Goal: Task Accomplishment & Management: Manage account settings

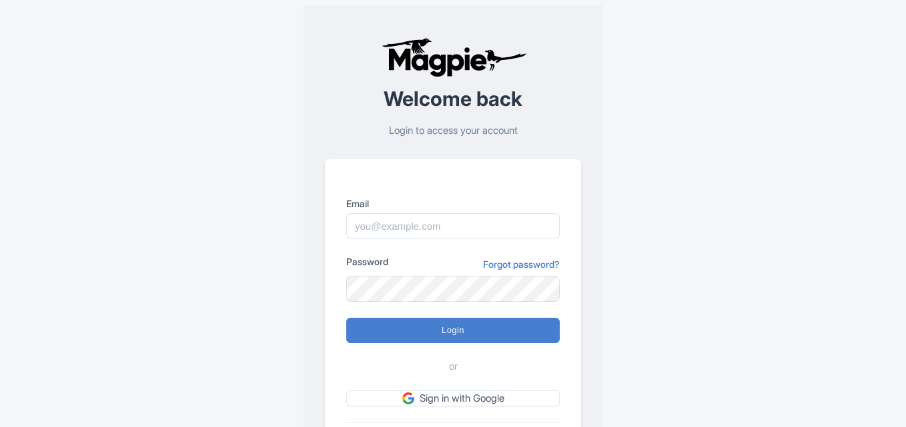
scroll to position [93, 0]
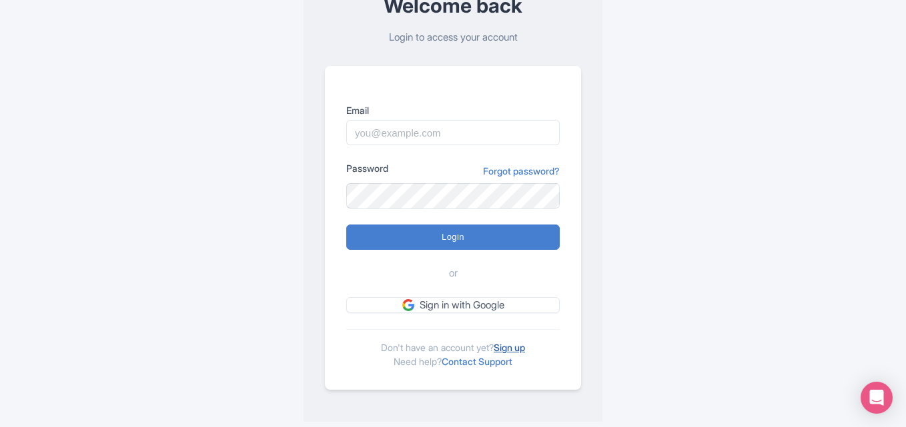
click at [513, 347] on link "Sign up" at bounding box center [508, 347] width 31 height 11
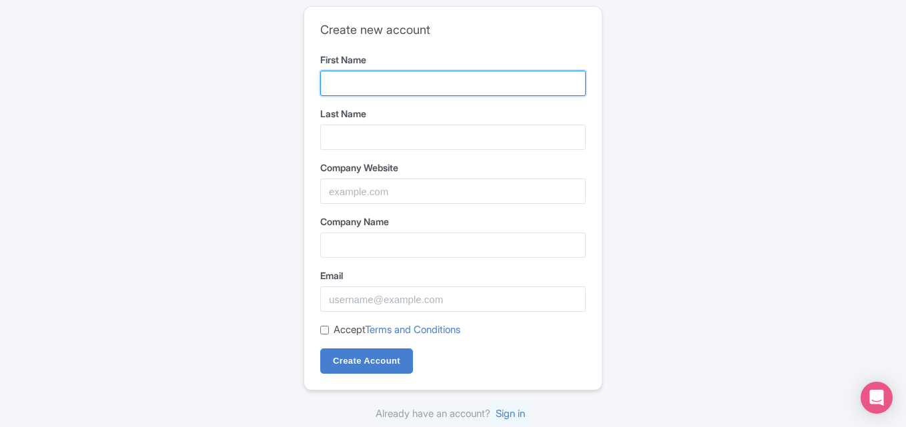
click at [411, 73] on input "First Name" at bounding box center [452, 83] width 265 height 25
type input "Trek"
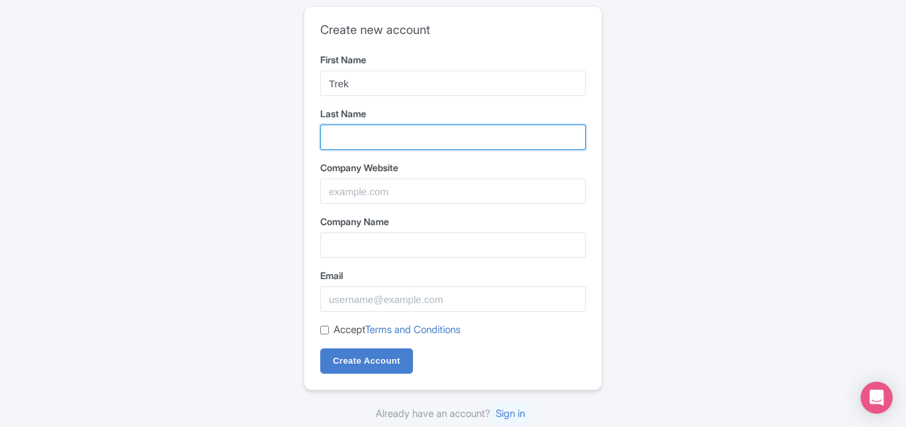
type input "Yaari"
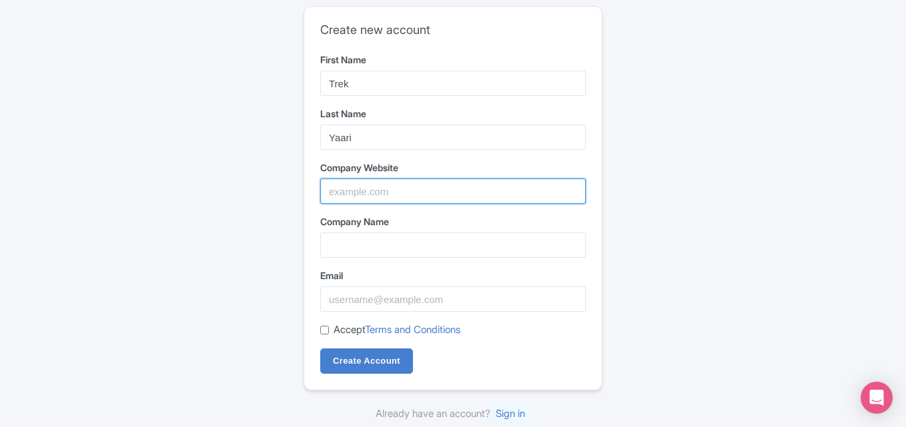
type input "Trekyaari"
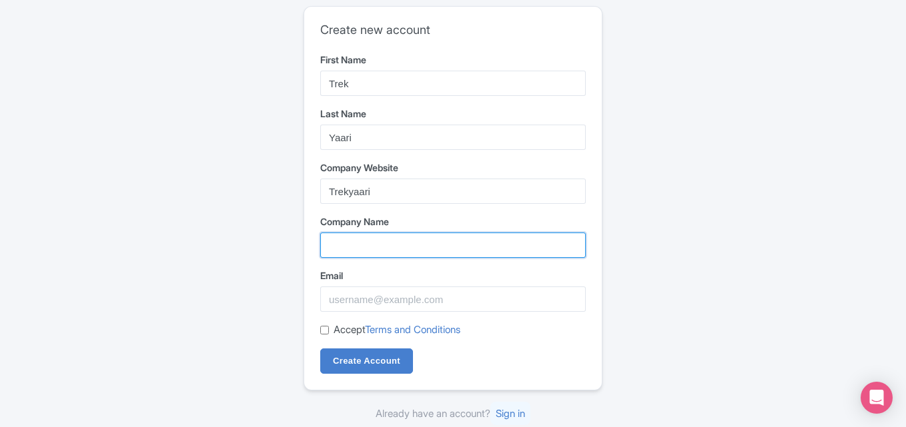
type input "Trekyaari"
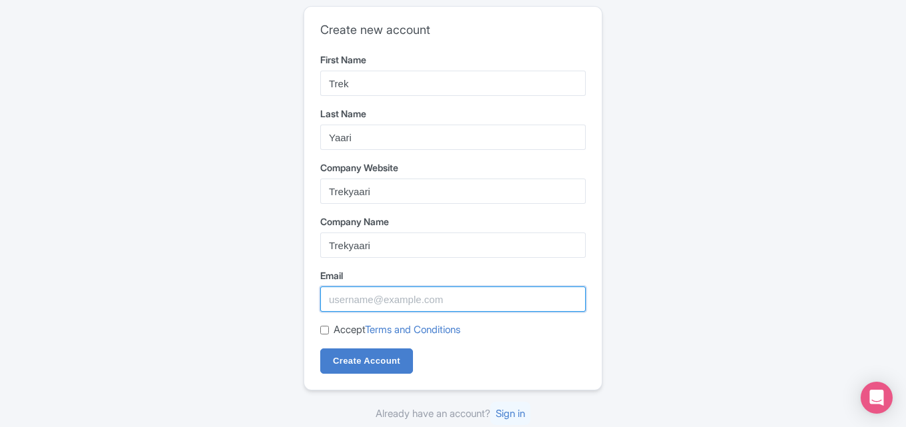
type input "trekyaari5@gmail.com"
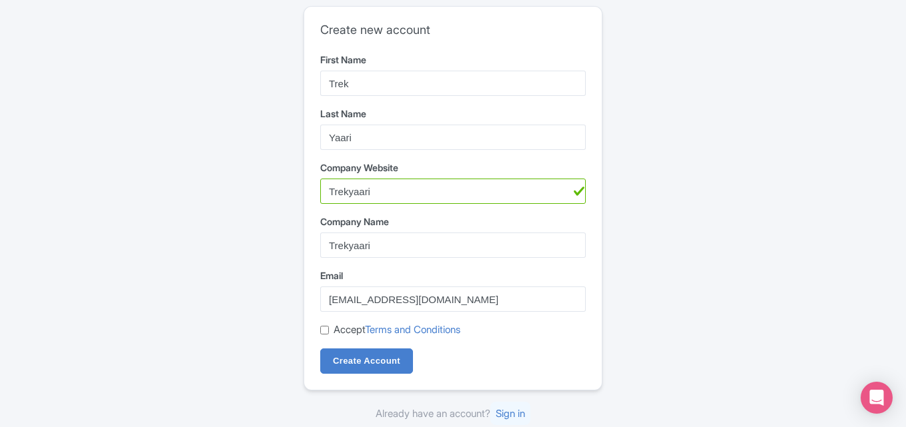
click at [323, 321] on form "First Name Trek Last Name Yaari Company Website Trekyaari Company Name Trekyaar…" at bounding box center [452, 213] width 265 height 321
click at [323, 335] on input "Accept Terms and Conditions" at bounding box center [324, 330] width 9 height 9
checkbox input "true"
click at [339, 350] on input "Create Account" at bounding box center [366, 361] width 93 height 25
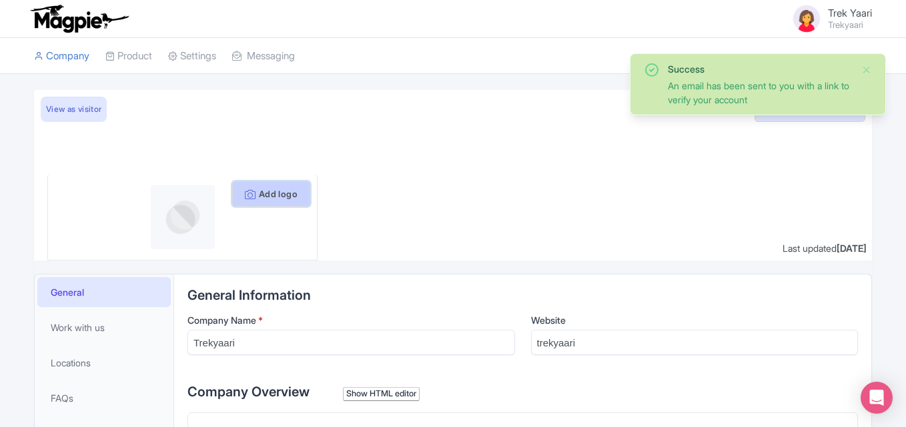
click at [281, 195] on button "Add logo" at bounding box center [271, 193] width 78 height 25
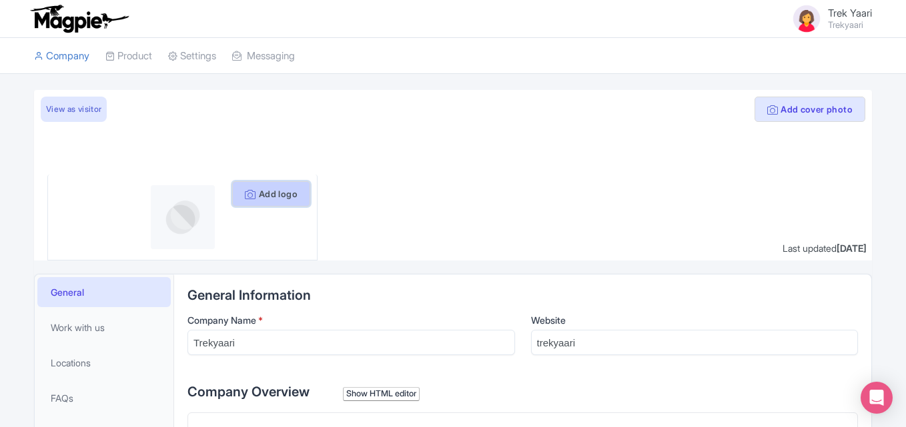
click at [239, 195] on button "Add logo" at bounding box center [271, 193] width 78 height 25
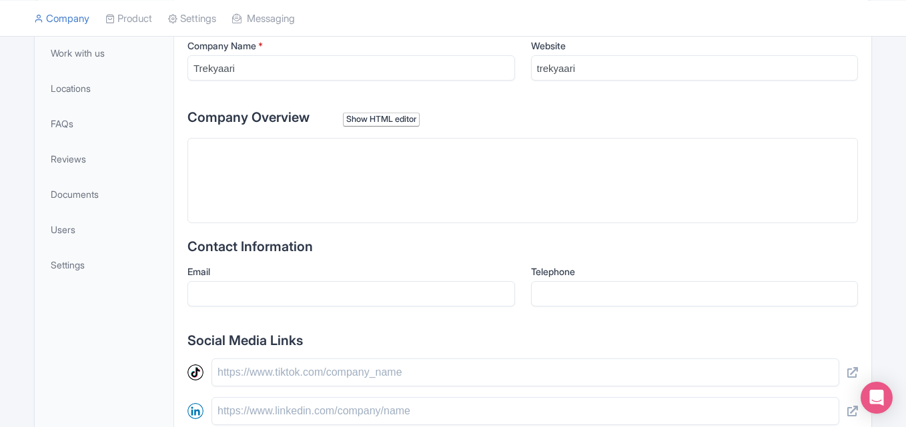
scroll to position [233, 0]
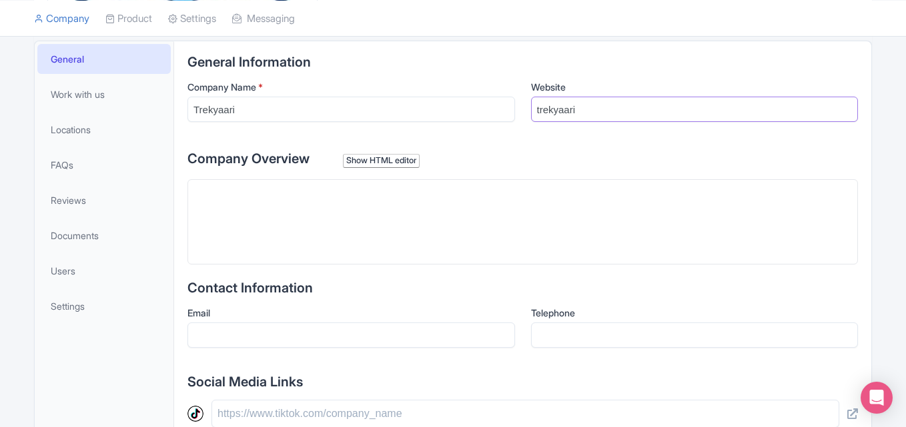
click at [644, 111] on input "trekyaari" at bounding box center [694, 109] width 327 height 25
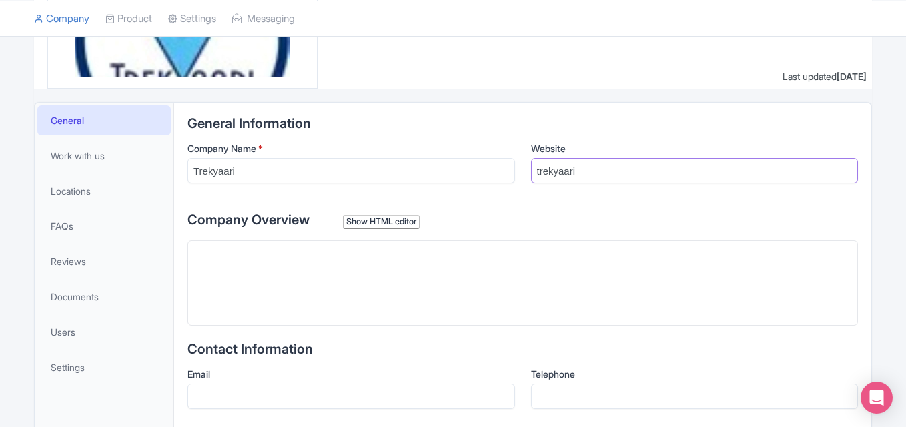
scroll to position [163, 0]
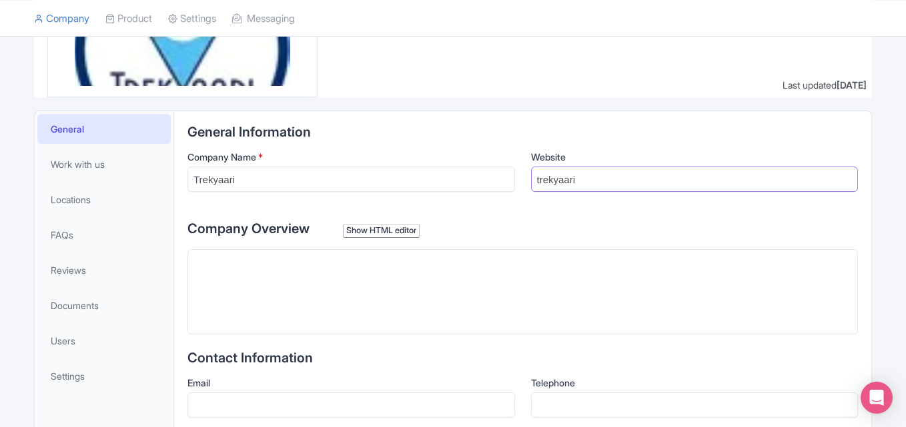
click at [571, 178] on input "trekyaari" at bounding box center [694, 179] width 327 height 25
paste input "https://www.trekyaari.com/"
type input "https://www.trekyaari.com/"
click at [338, 325] on trix-editor at bounding box center [522, 291] width 670 height 85
paste trix-editor "<div>Trekyaari tour and Travel Company in india is your all-in-one travel partn…"
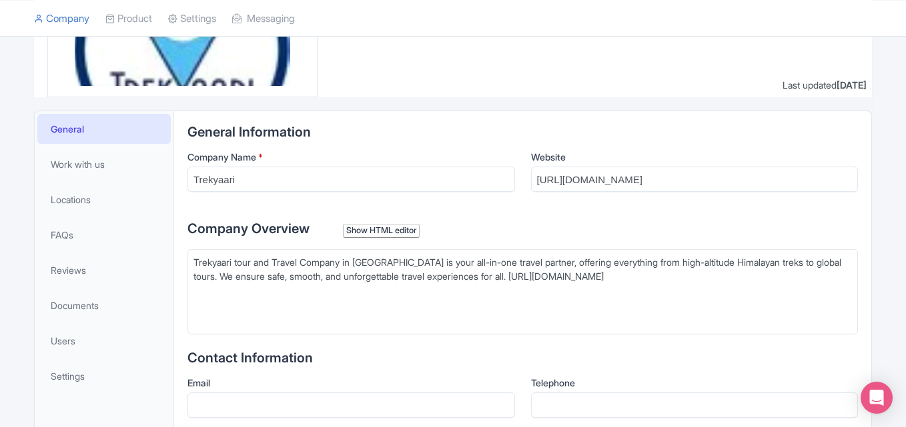
type trix-editor "<div>Trekyaari tour and Travel Company in india is your all-in-one travel partn…"
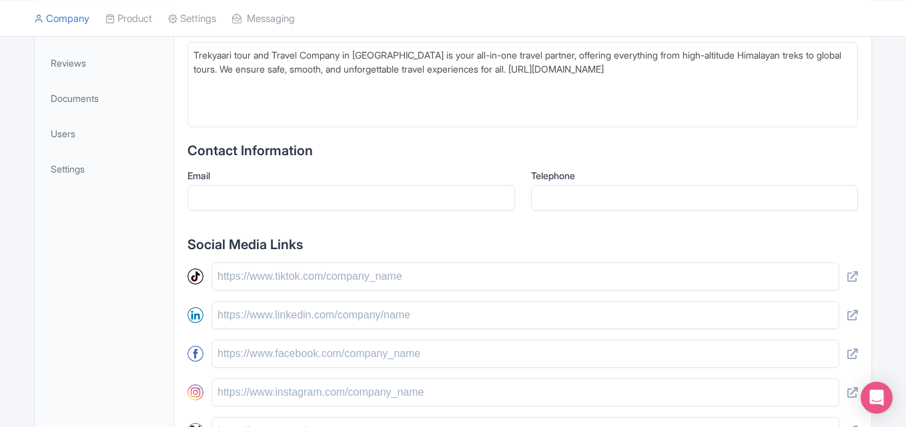
scroll to position [599, 0]
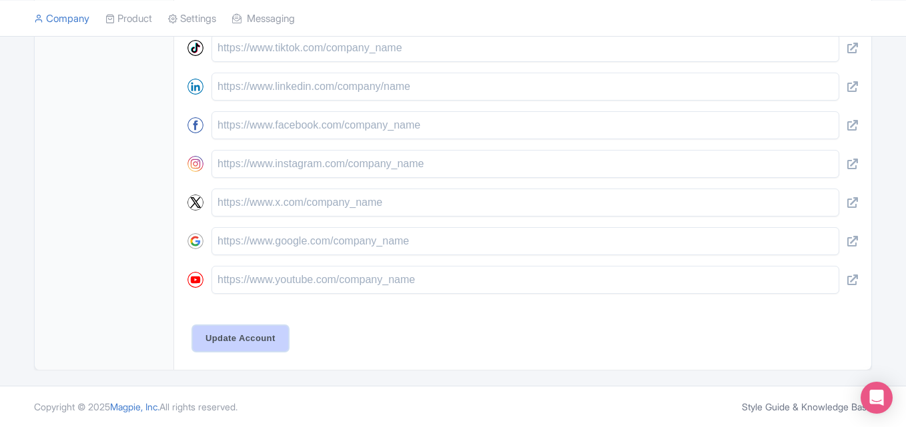
click at [275, 331] on input "Update Account" at bounding box center [240, 338] width 95 height 25
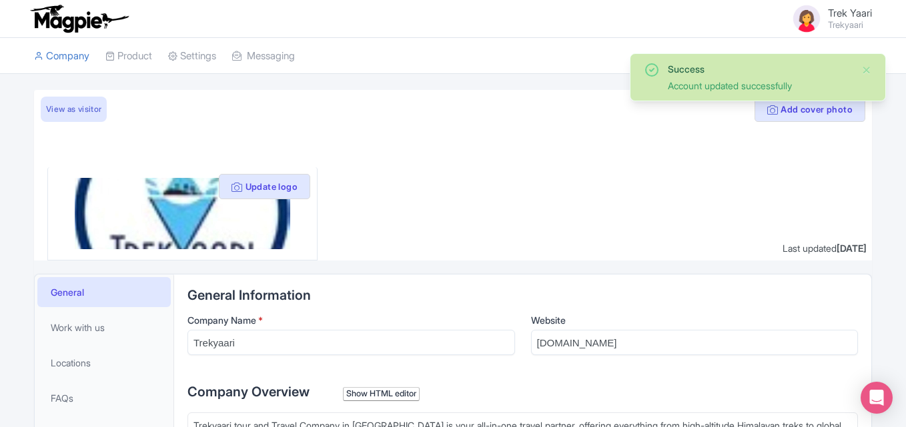
click at [835, 13] on span "Trek Yaari" at bounding box center [850, 13] width 44 height 13
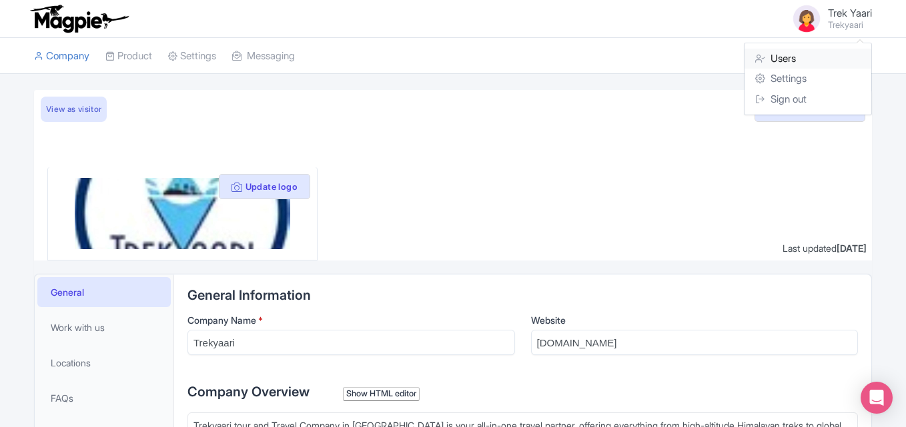
click at [786, 65] on link "Users" at bounding box center [807, 59] width 127 height 21
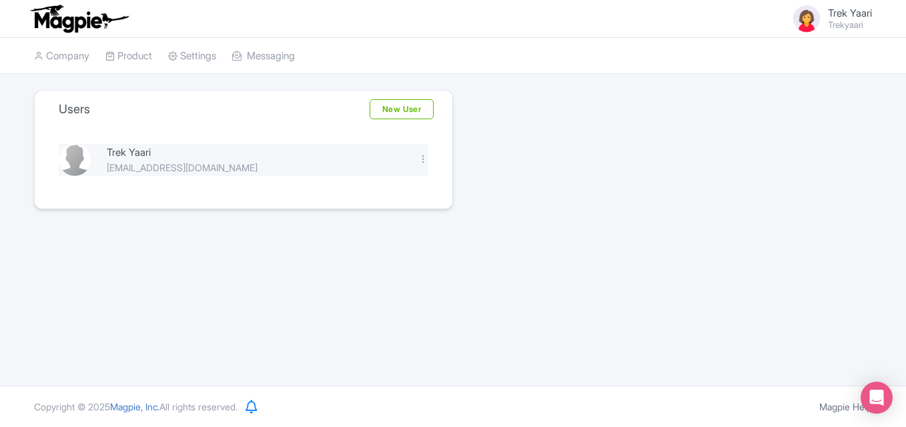
click at [175, 168] on div "[EMAIL_ADDRESS][DOMAIN_NAME]" at bounding box center [254, 168] width 295 height 14
click at [243, 166] on div "[EMAIL_ADDRESS][DOMAIN_NAME]" at bounding box center [254, 168] width 295 height 14
click at [110, 155] on div "Trek Yaari" at bounding box center [254, 152] width 295 height 15
click at [82, 158] on img at bounding box center [75, 160] width 32 height 32
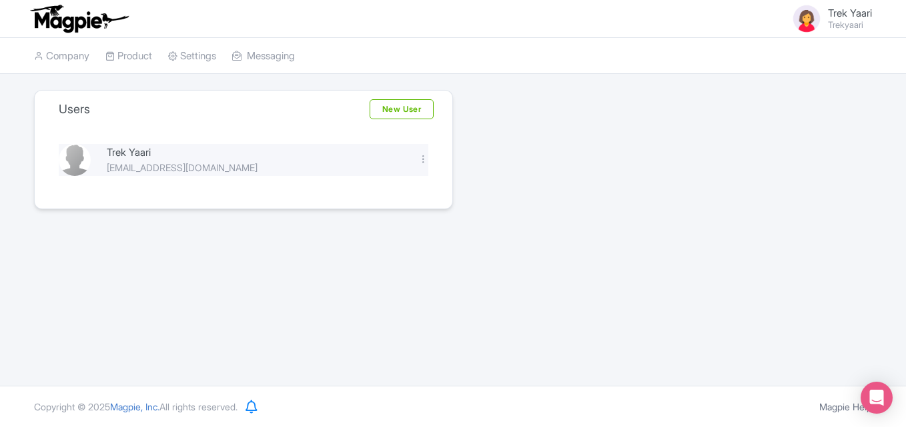
click at [82, 158] on img at bounding box center [75, 160] width 32 height 32
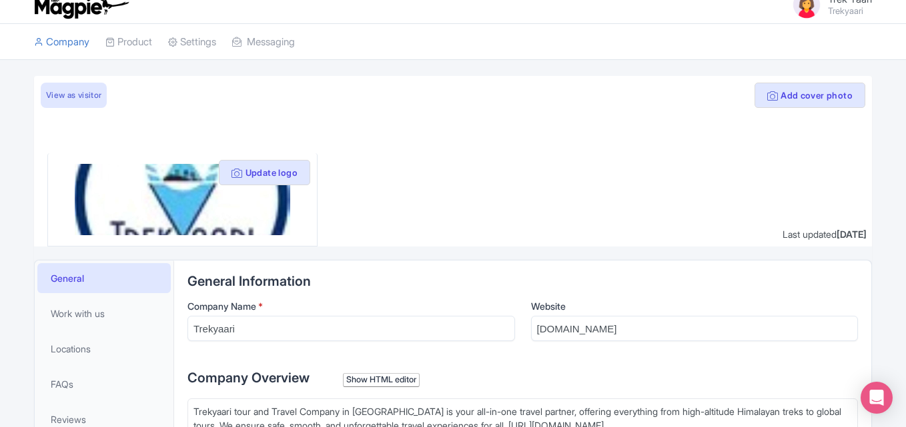
scroll to position [15, 0]
click at [98, 102] on link "View as visitor" at bounding box center [74, 94] width 66 height 25
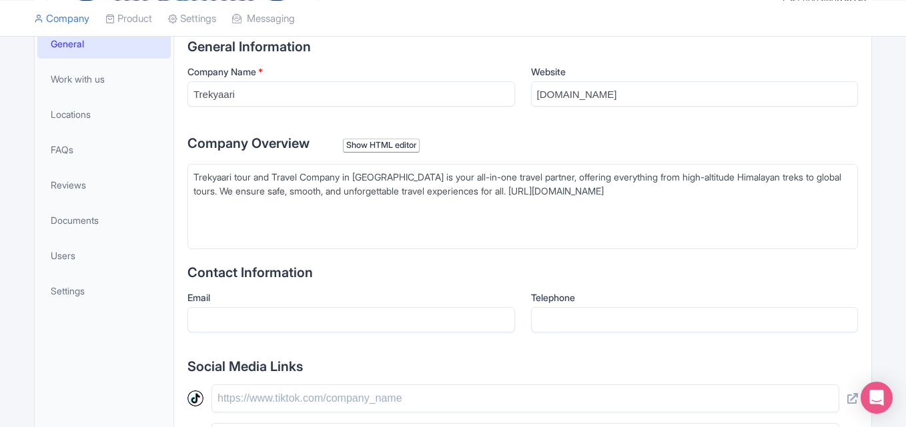
scroll to position [253, 0]
